Goal: Navigation & Orientation: Find specific page/section

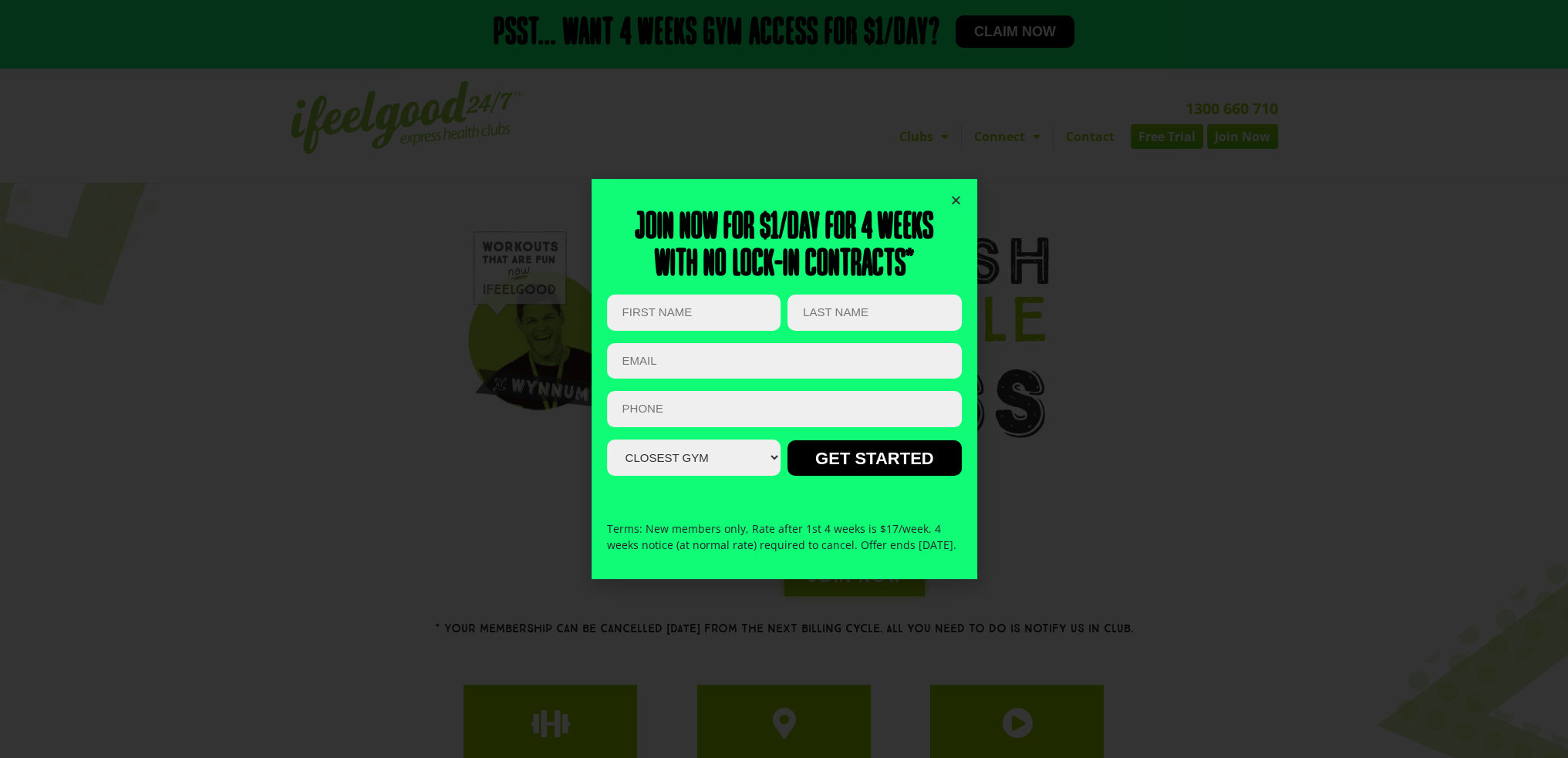
click at [950, 194] on icon "Close" at bounding box center [956, 200] width 11 height 11
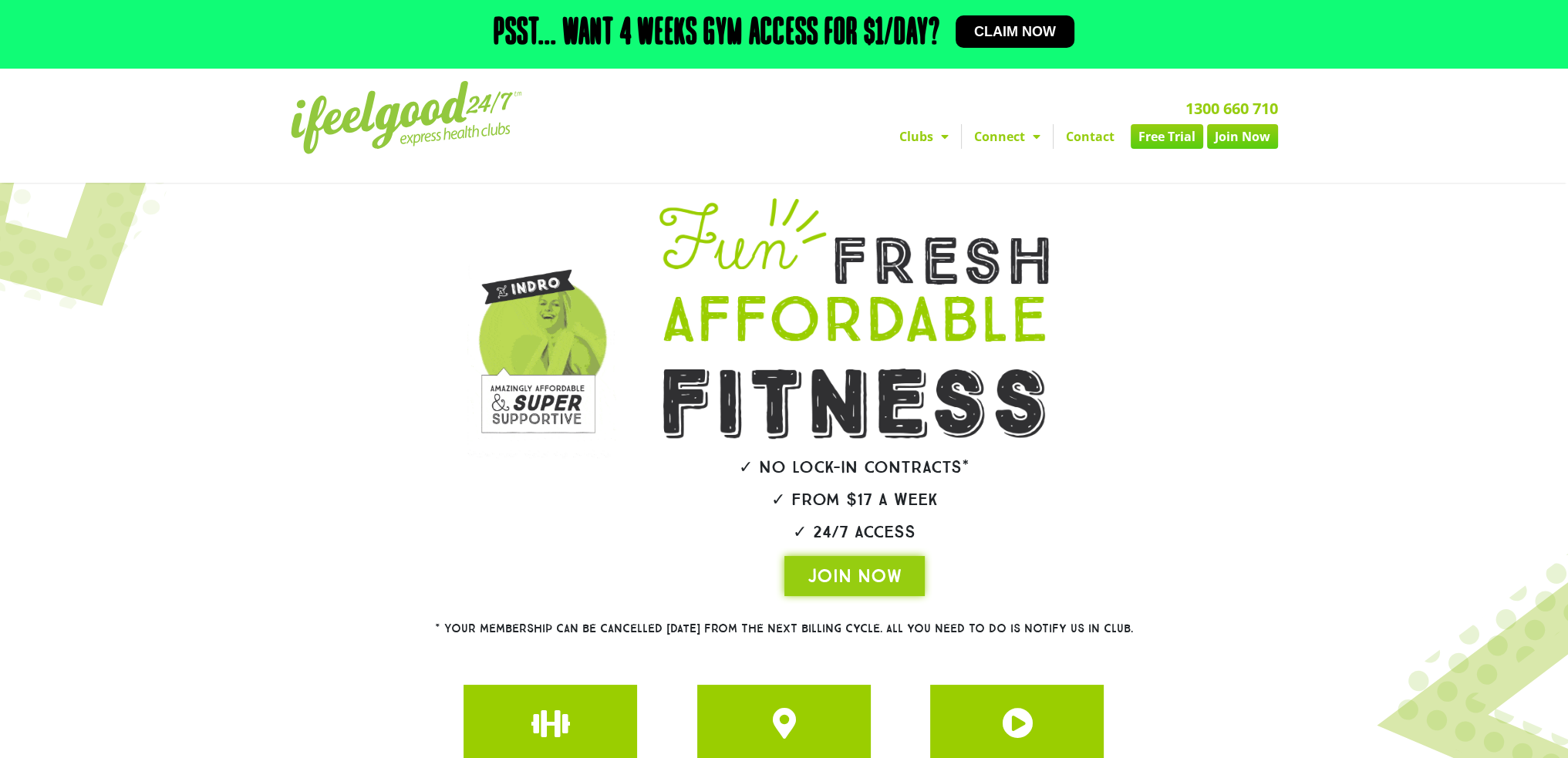
click at [525, 366] on img at bounding box center [538, 336] width 156 height 259
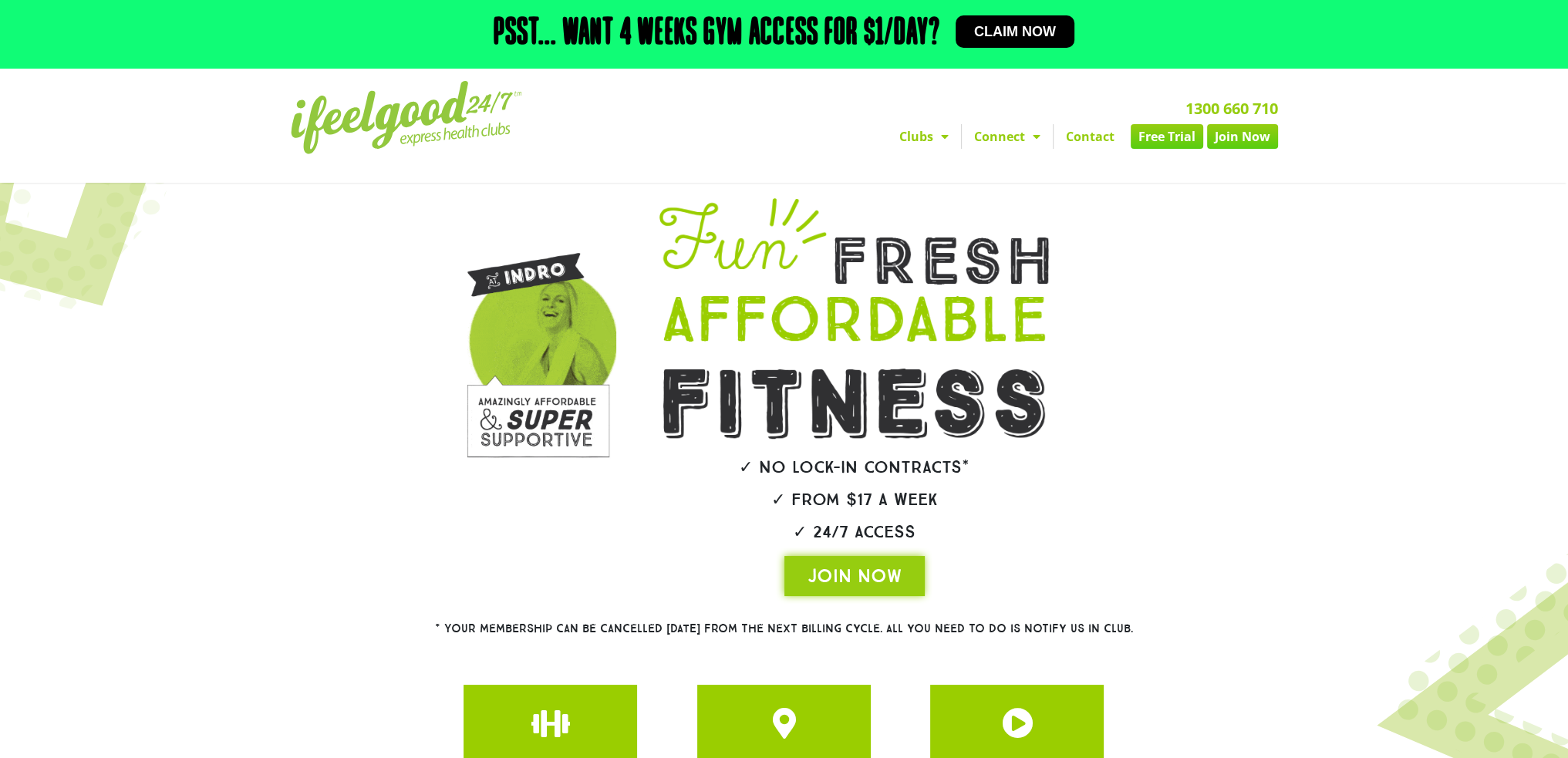
click at [513, 405] on img at bounding box center [538, 336] width 156 height 259
click at [833, 324] on img at bounding box center [853, 319] width 381 height 47
click at [712, 291] on div "✓ No lock-in contracts* ✓ From $17 a week ✓ 24/7 Access JOIN NOW" at bounding box center [854, 397] width 492 height 413
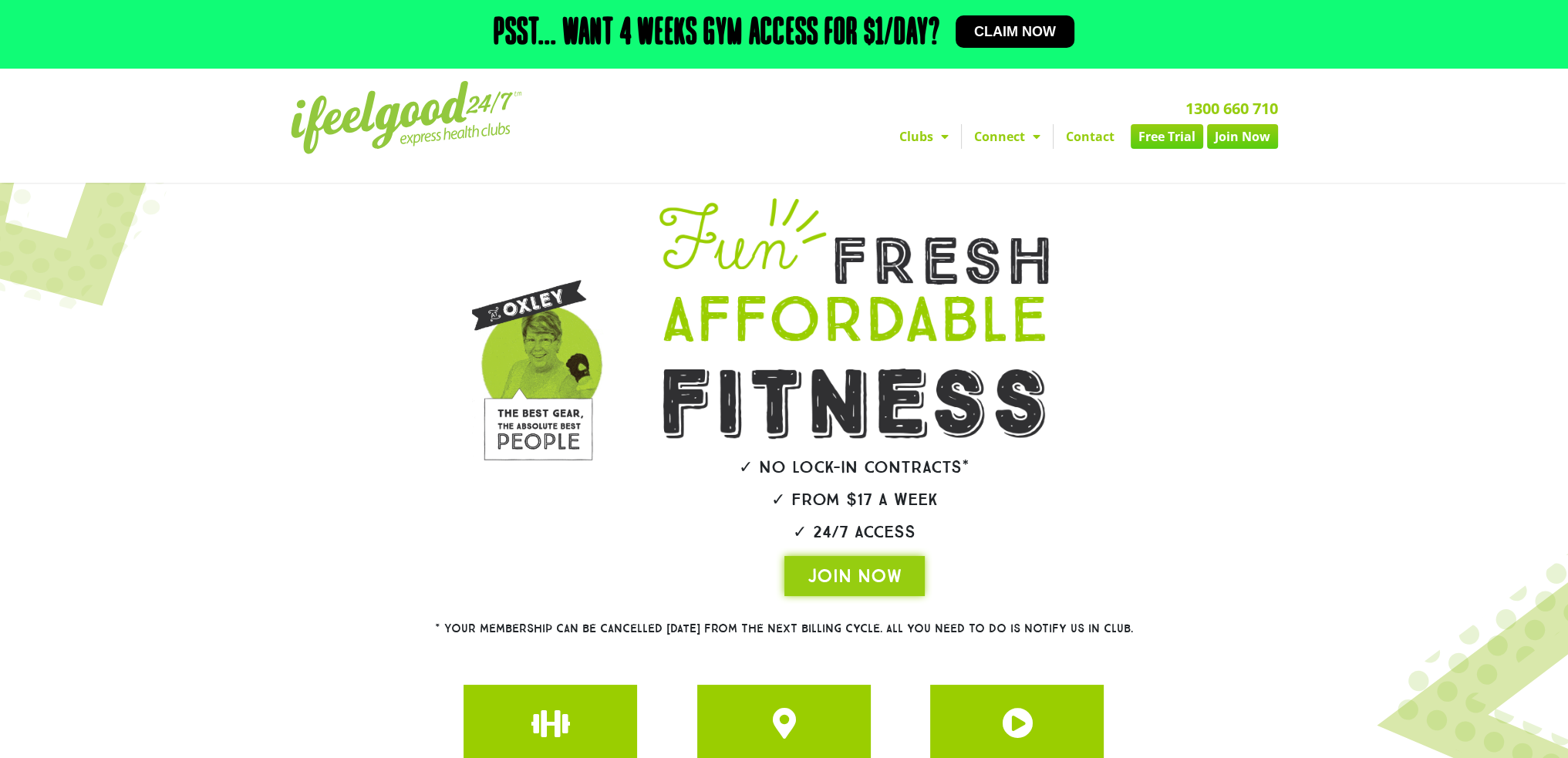
click at [931, 142] on link "Clubs" at bounding box center [924, 137] width 74 height 25
click at [933, 141] on span "Menu" at bounding box center [941, 137] width 16 height 28
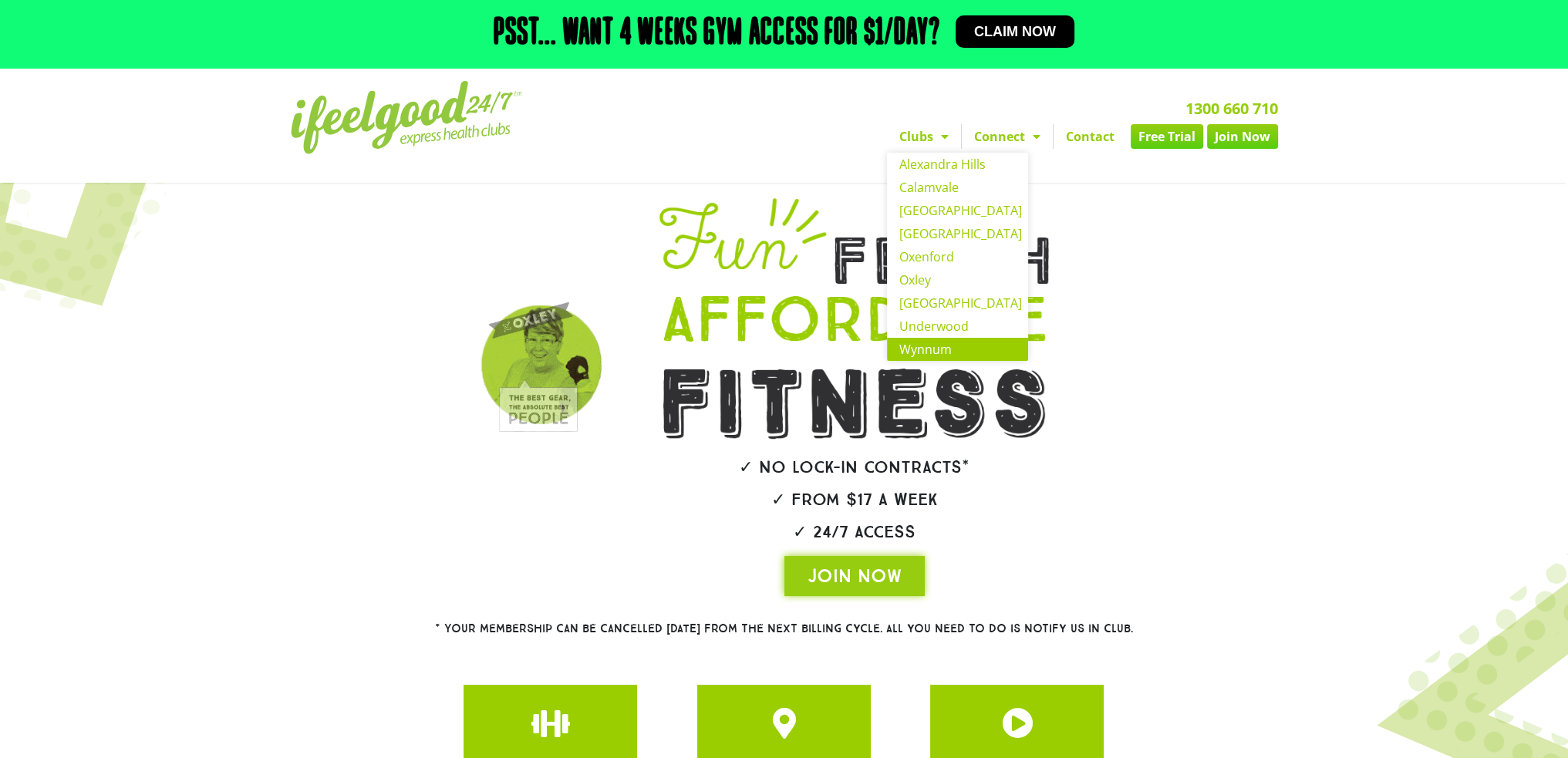
click at [936, 348] on link "Wynnum" at bounding box center [957, 350] width 141 height 23
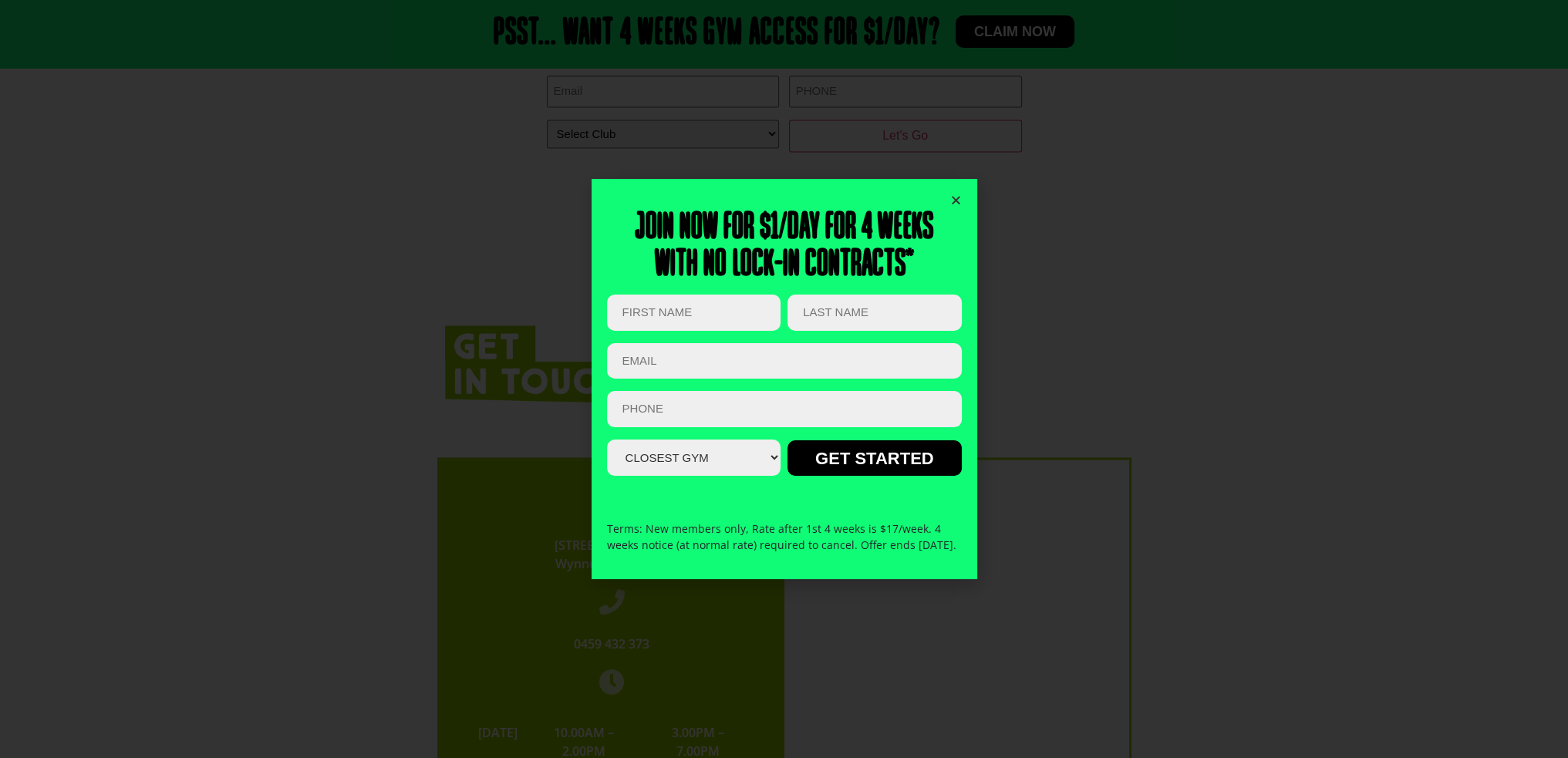
scroll to position [2853, 0]
